Goal: Task Accomplishment & Management: Manage account settings

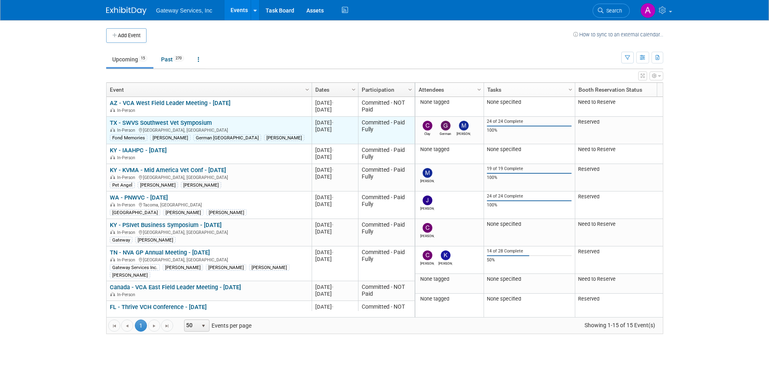
click at [150, 124] on link "TX - SWVS Southwest Vet Symposium" at bounding box center [161, 122] width 102 height 7
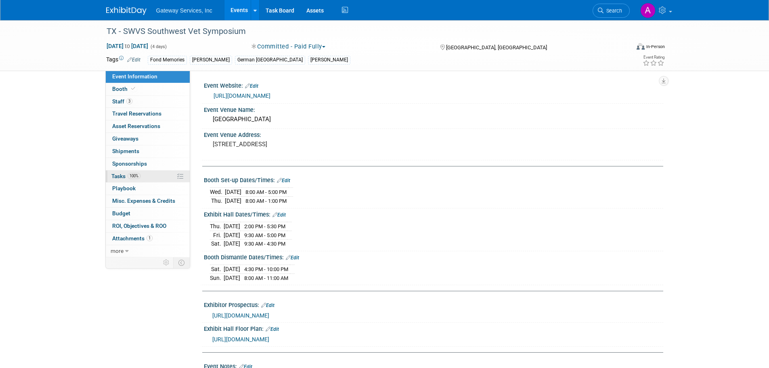
click at [158, 174] on link "100% Tasks 100%" at bounding box center [148, 176] width 84 height 12
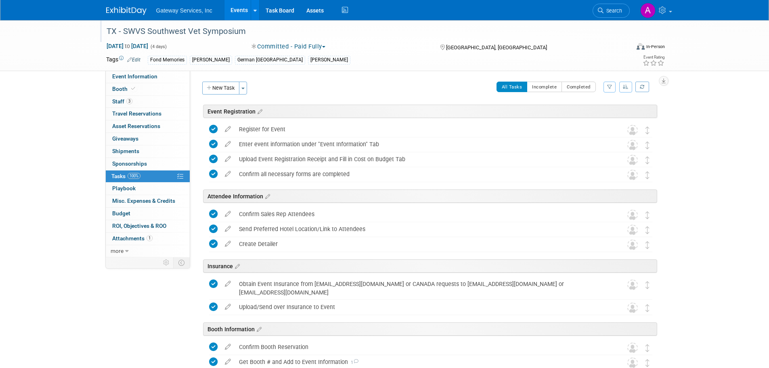
click at [159, 36] on div "TX - SWVS Southwest Vet Symposium" at bounding box center [361, 31] width 514 height 15
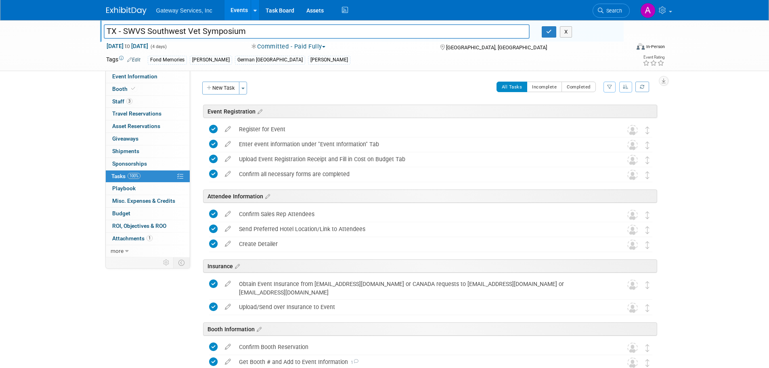
click at [130, 17] on div "Gateway Services, Inc Events Add Event Bulk Upload Events Shareable Event Board…" at bounding box center [384, 10] width 557 height 20
click at [130, 13] on img at bounding box center [126, 11] width 40 height 8
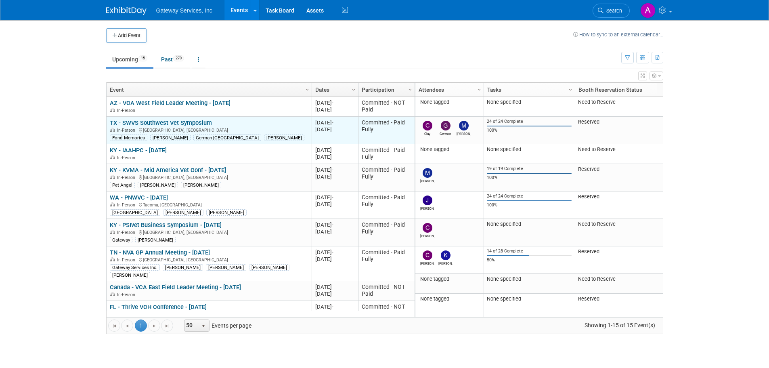
click at [178, 125] on link "TX - SWVS Southwest Vet Symposium" at bounding box center [161, 122] width 102 height 7
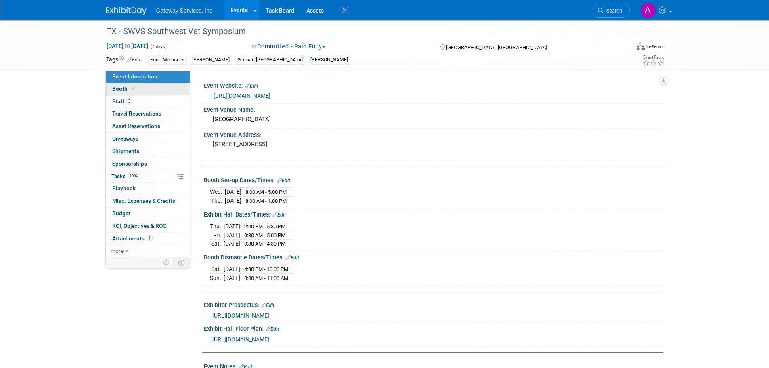
click at [151, 94] on link "Booth" at bounding box center [148, 89] width 84 height 12
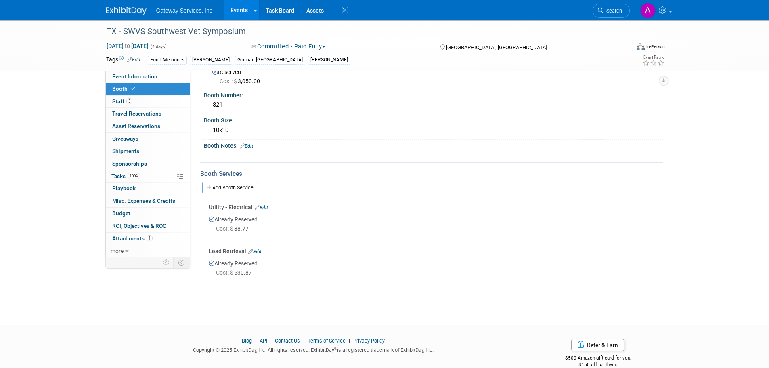
scroll to position [39, 0]
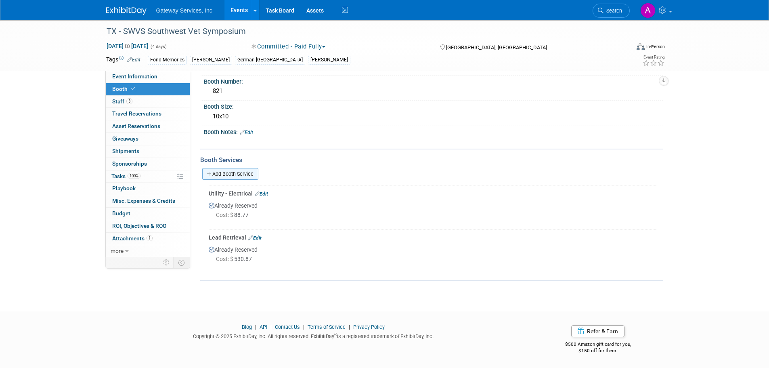
click at [224, 172] on link "Add Booth Service" at bounding box center [230, 174] width 56 height 12
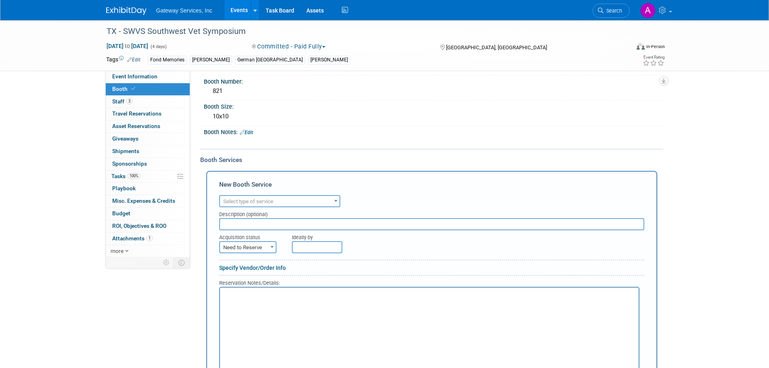
scroll to position [0, 0]
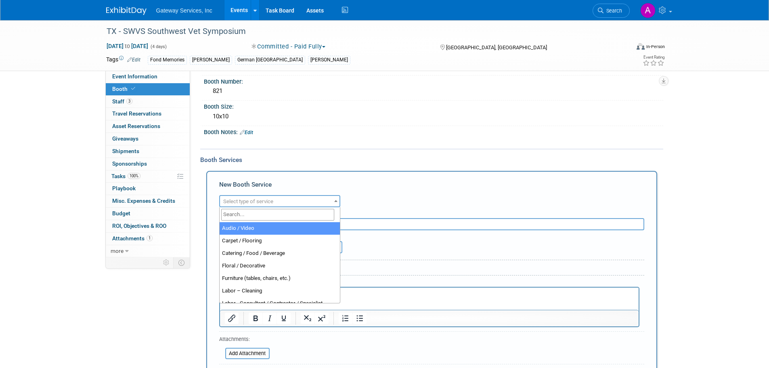
click at [275, 201] on span "Select type of service" at bounding box center [280, 201] width 120 height 11
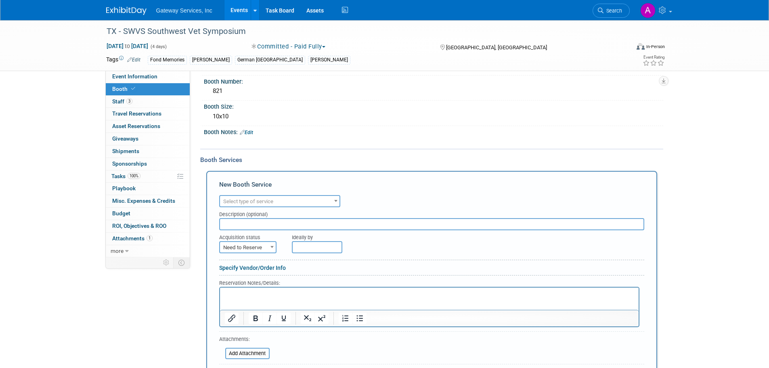
click at [337, 158] on div "Booth Services" at bounding box center [431, 159] width 463 height 9
click at [238, 250] on span "Need to Reserve" at bounding box center [248, 247] width 56 height 11
select select "2"
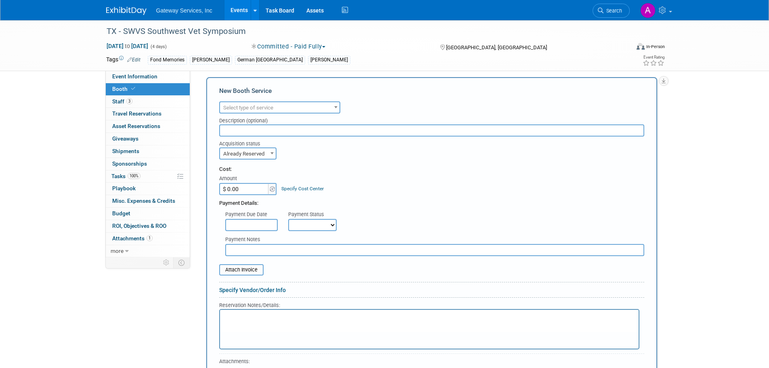
scroll to position [39, 0]
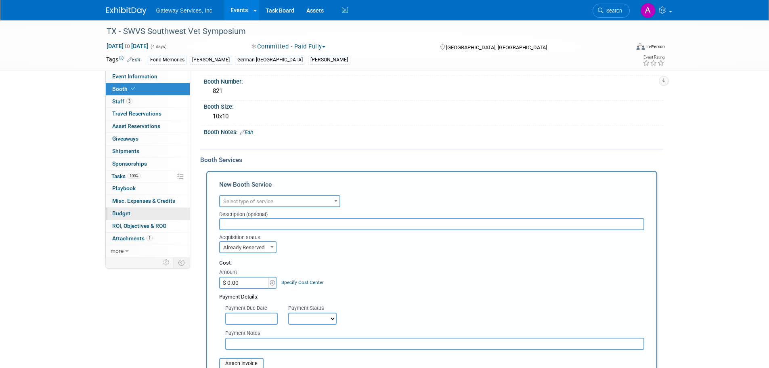
click at [122, 212] on span "Budget" at bounding box center [121, 213] width 18 height 6
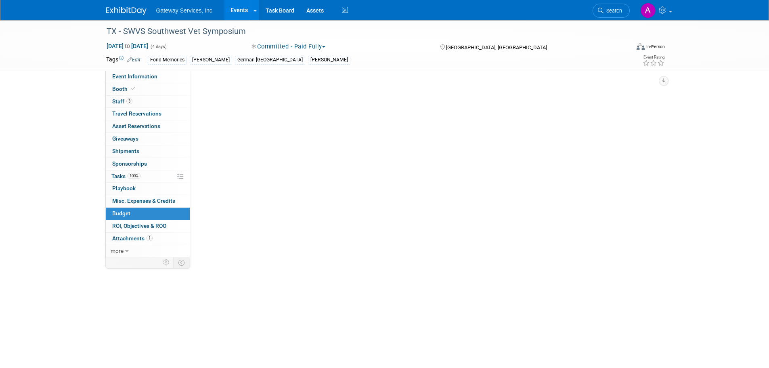
scroll to position [0, 0]
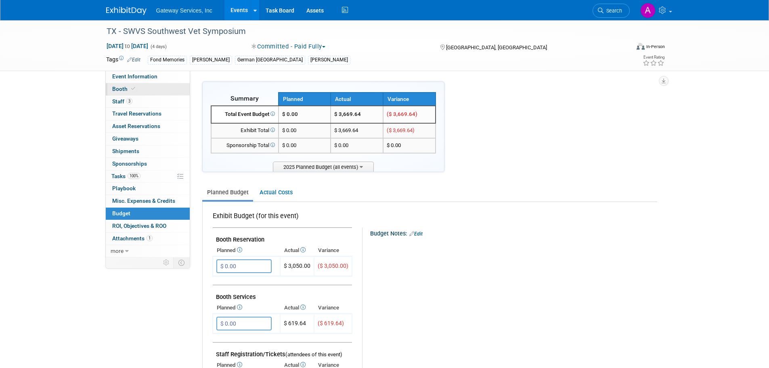
click at [145, 88] on link "Booth" at bounding box center [148, 89] width 84 height 12
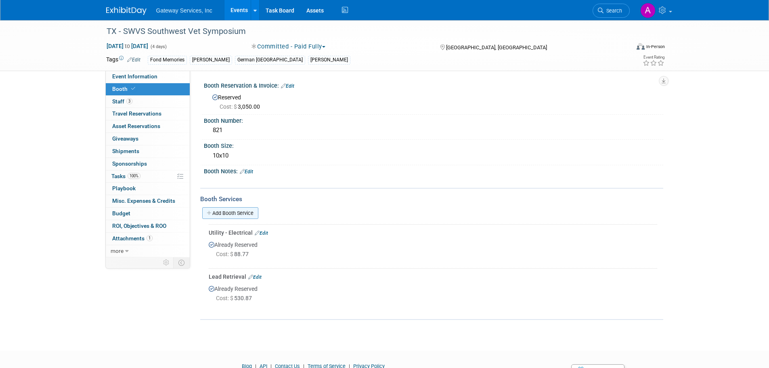
click at [213, 212] on link "Add Booth Service" at bounding box center [230, 213] width 56 height 12
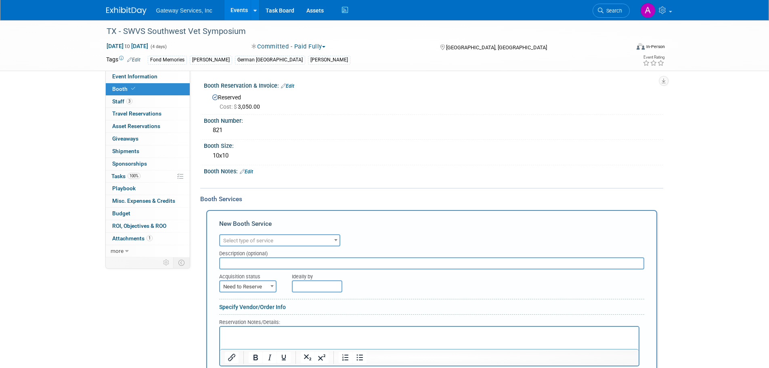
click at [292, 241] on span "Select type of service" at bounding box center [280, 240] width 120 height 11
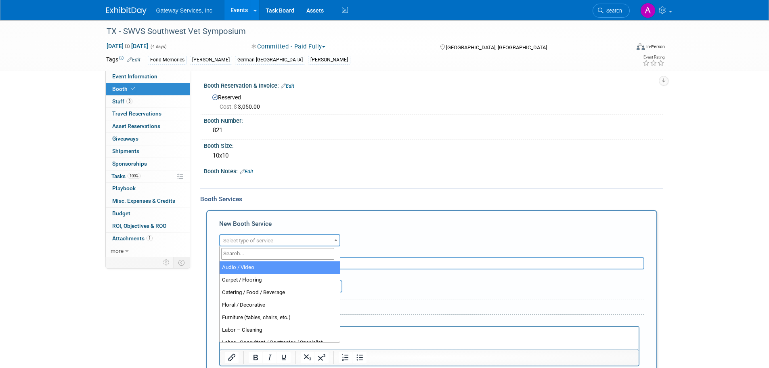
click at [348, 240] on div "Audio / Video Carpet / Flooring Catering / Food / Beverage Floral / Decorative …" at bounding box center [431, 239] width 425 height 14
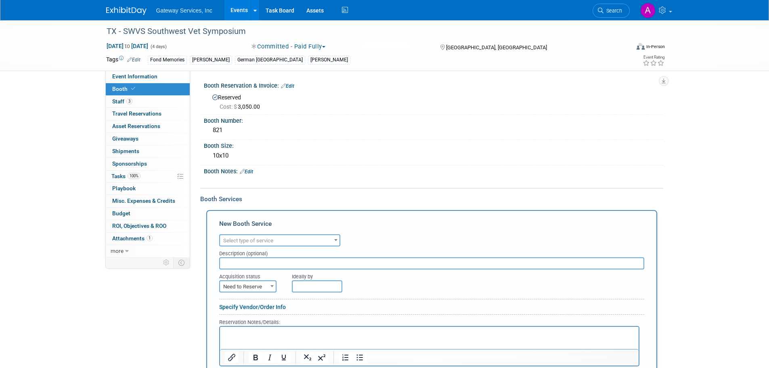
click at [290, 240] on span "Select type of service" at bounding box center [280, 240] width 120 height 11
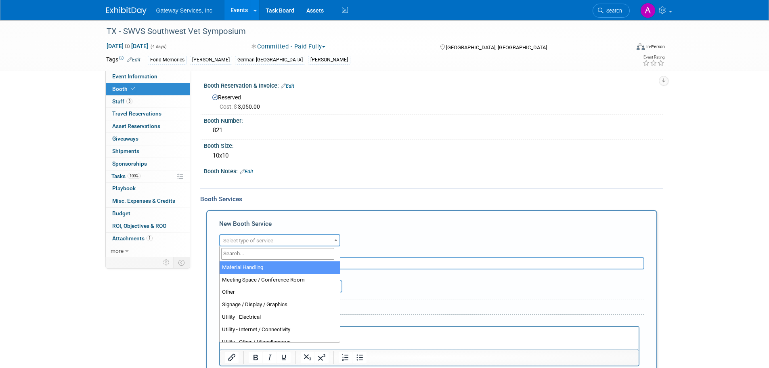
scroll to position [202, 0]
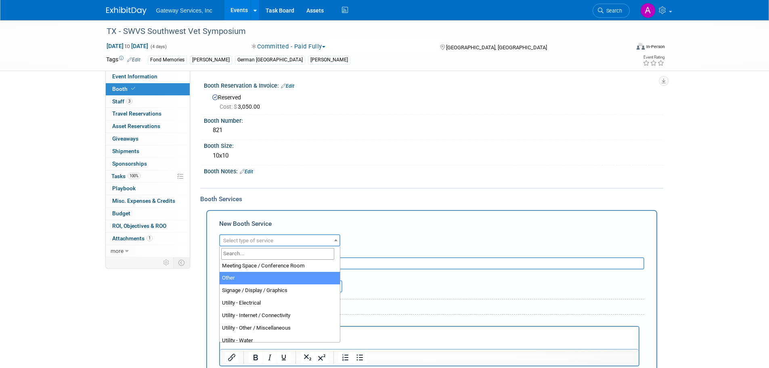
click at [381, 191] on div "Booth Services Add Booth Service New Booth Service Audio / Video Carpet / Floor…" at bounding box center [431, 363] width 463 height 350
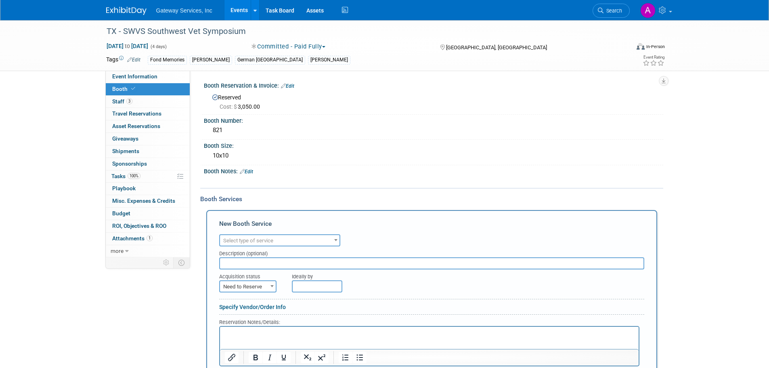
click at [134, 10] on img at bounding box center [126, 11] width 40 height 8
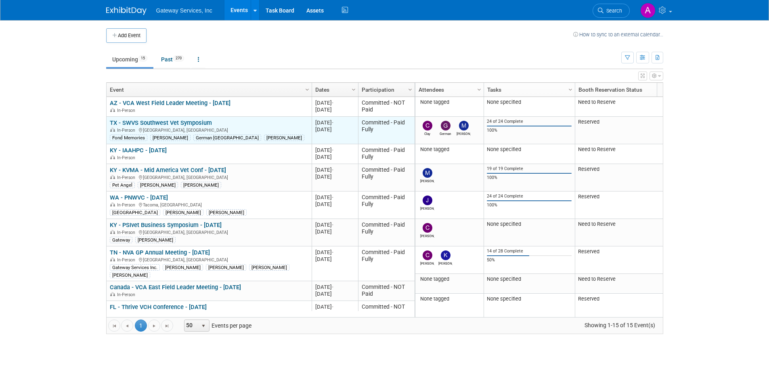
click at [158, 120] on link "TX - SWVS Southwest Vet Symposium" at bounding box center [161, 122] width 102 height 7
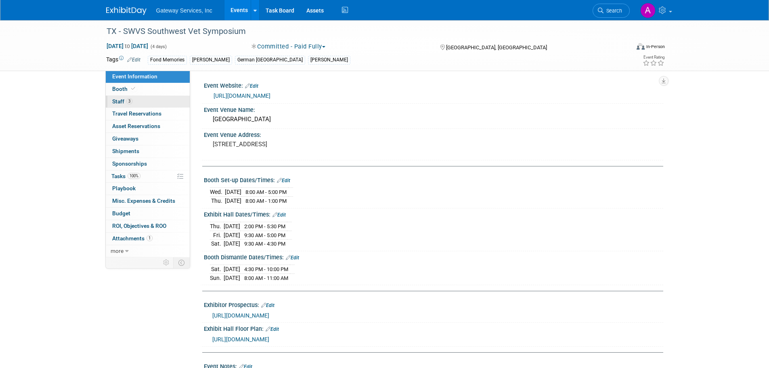
click at [137, 101] on link "3 Staff 3" at bounding box center [148, 102] width 84 height 12
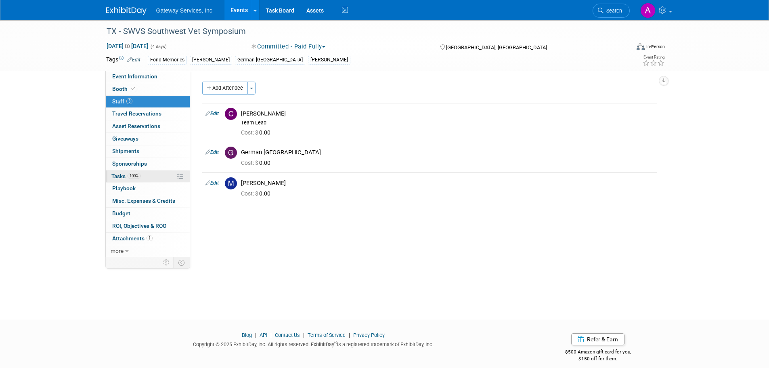
click at [162, 176] on link "100% Tasks 100%" at bounding box center [148, 176] width 84 height 12
